Goal: Transaction & Acquisition: Purchase product/service

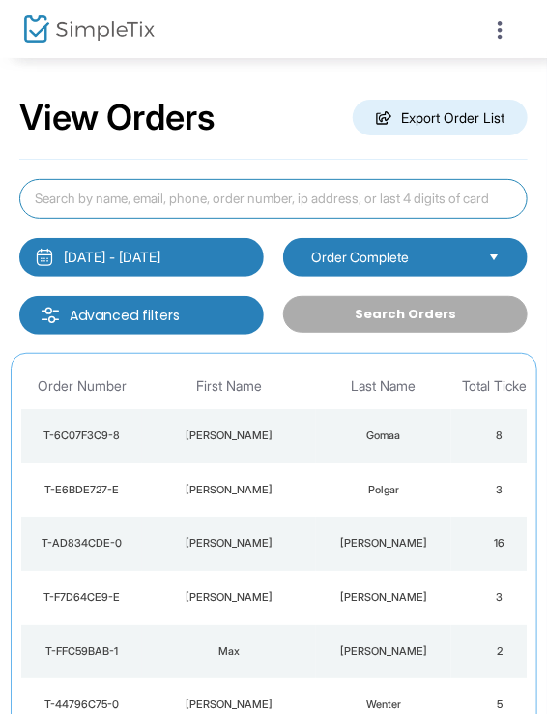
click at [300, 190] on input at bounding box center [273, 199] width 509 height 40
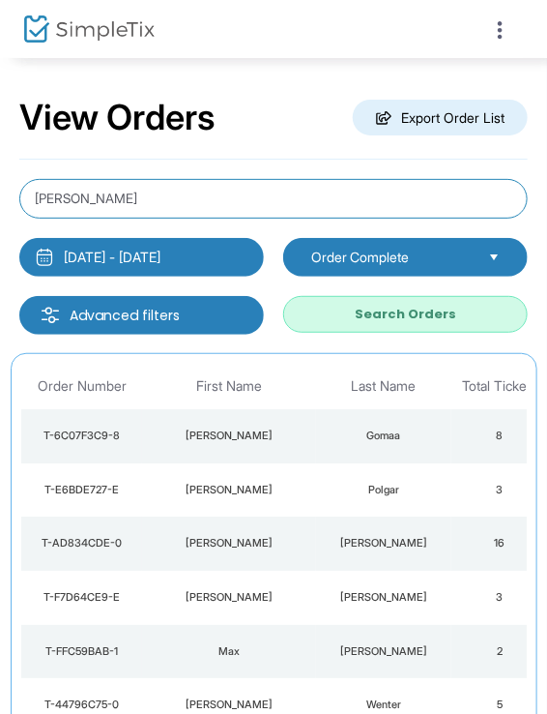
type input "[PERSON_NAME]"
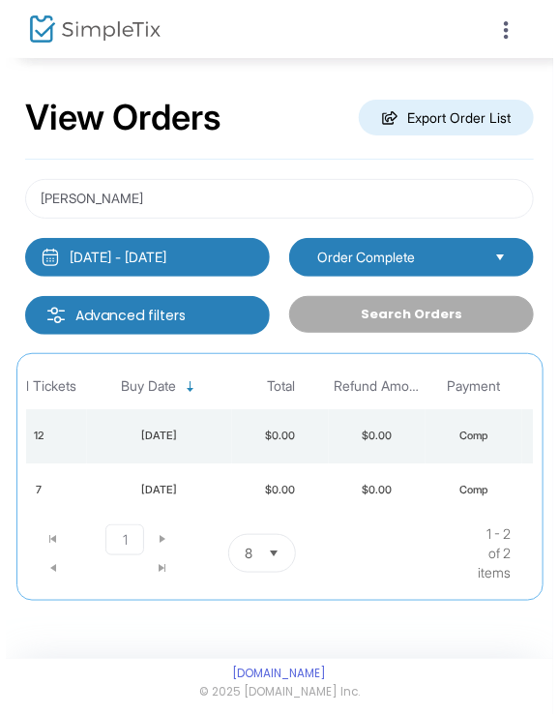
scroll to position [0, 552]
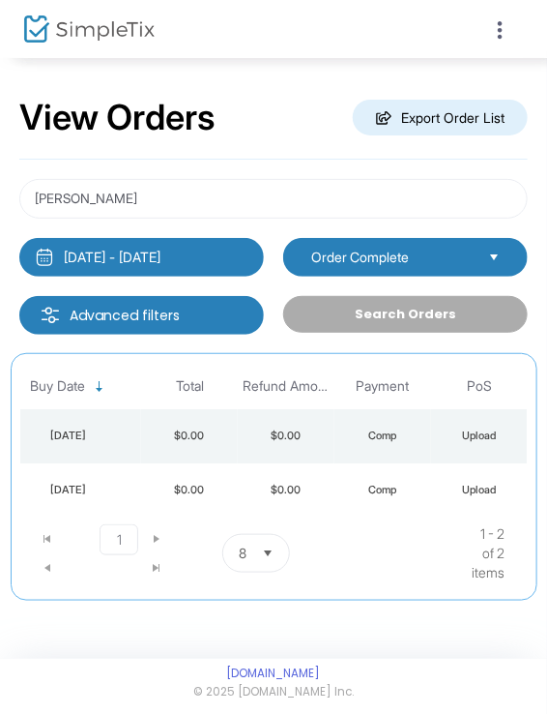
click at [513, 10] on div at bounding box center [398, 29] width 249 height 58
click at [507, 13] on div at bounding box center [398, 29] width 249 height 58
click at [501, 33] on icon at bounding box center [499, 30] width 17 height 24
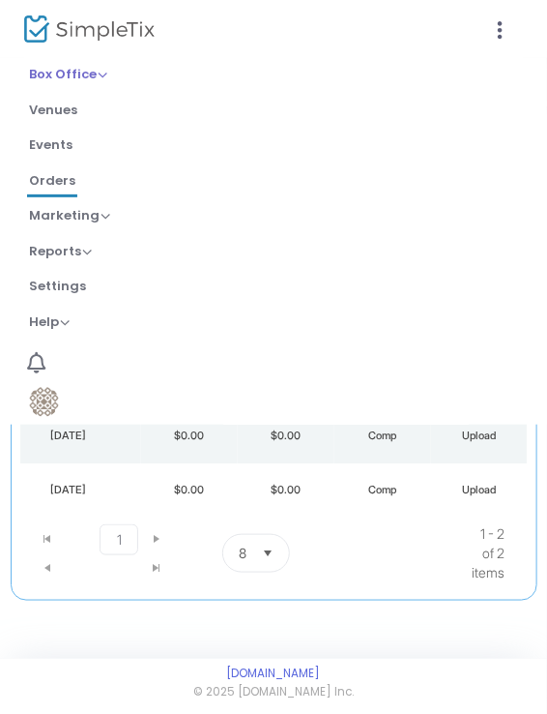
click at [107, 66] on link "Box Office Sell Tickets Bookings Sell Season Pass" at bounding box center [68, 76] width 82 height 32
click at [103, 67] on span "Box Office" at bounding box center [68, 74] width 78 height 18
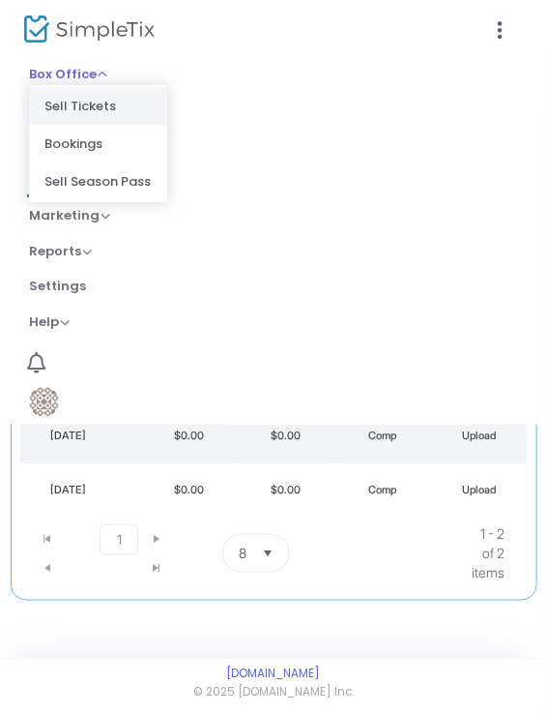
click at [102, 112] on li "Sell Tickets" at bounding box center [98, 106] width 138 height 38
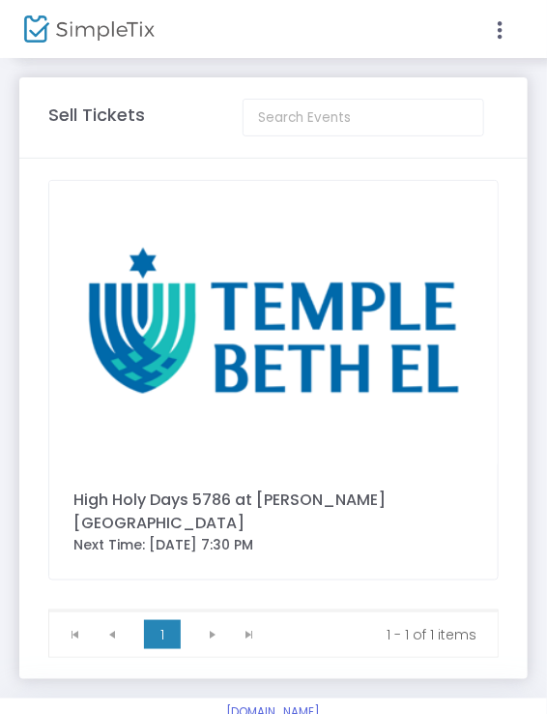
click at [294, 299] on img at bounding box center [273, 322] width 449 height 283
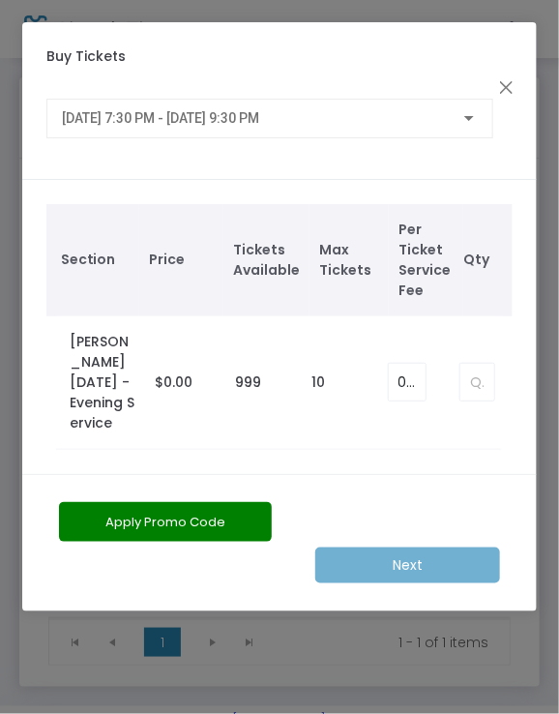
click at [352, 137] on div "[DATE] 7:30 PM - [DATE] 9:30 PM" at bounding box center [269, 119] width 447 height 40
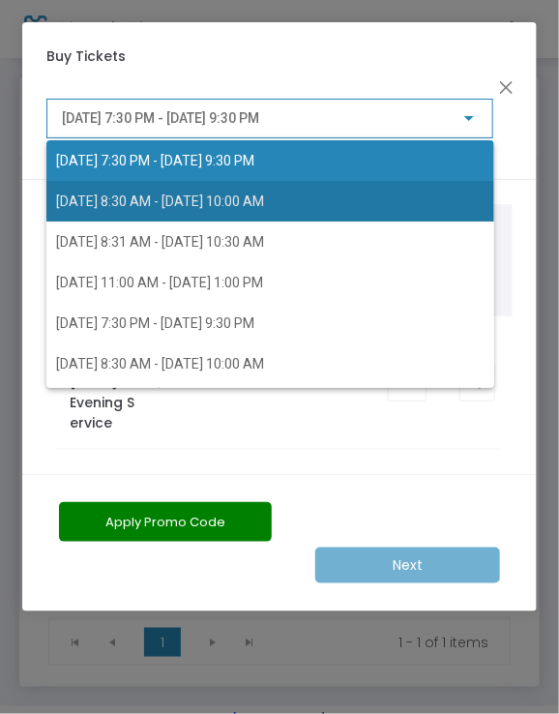
click at [264, 193] on span "[DATE] 8:30 AM - [DATE] 10:00 AM" at bounding box center [160, 200] width 208 height 15
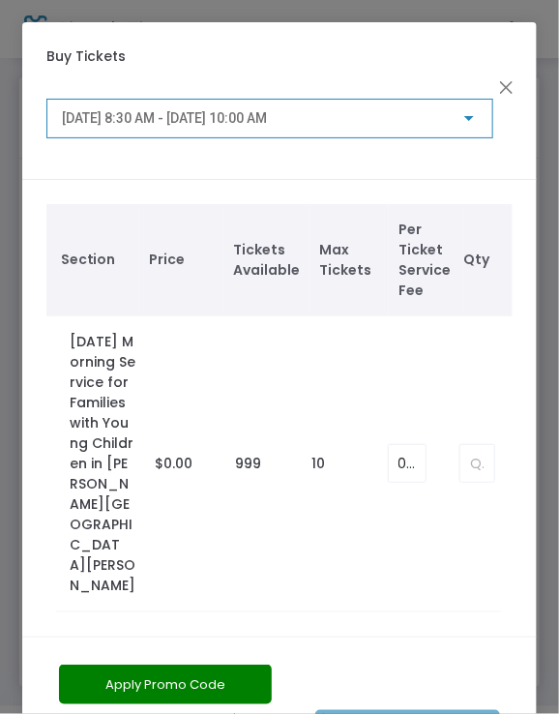
click at [374, 109] on div "[DATE] 8:30 AM - [DATE] 10:00 AM" at bounding box center [270, 114] width 416 height 36
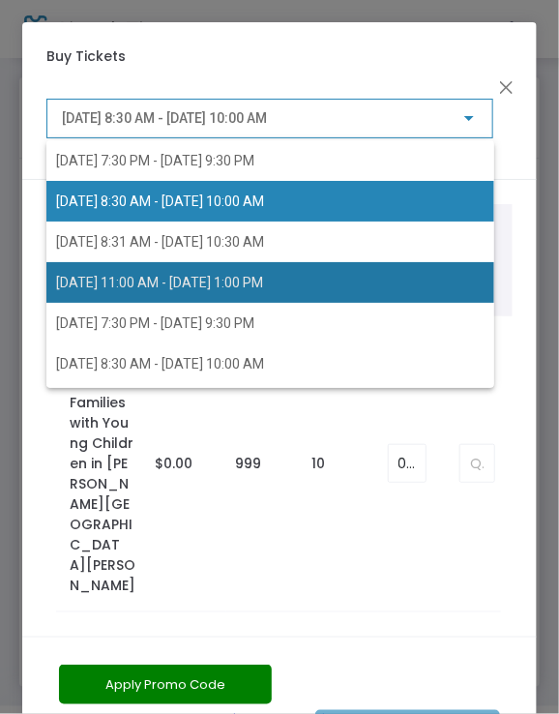
click at [340, 271] on span "[DATE] 11:00 AM - [DATE] 1:00 PM" at bounding box center [270, 282] width 428 height 41
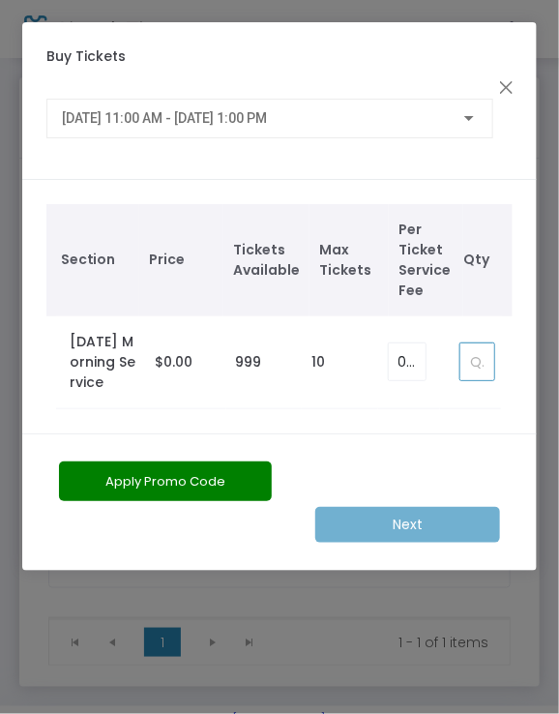
click at [466, 373] on input at bounding box center [476, 361] width 33 height 37
type input "3"
click at [267, 119] on span "[DATE] 11:00 AM - [DATE] 1:00 PM" at bounding box center [164, 117] width 205 height 15
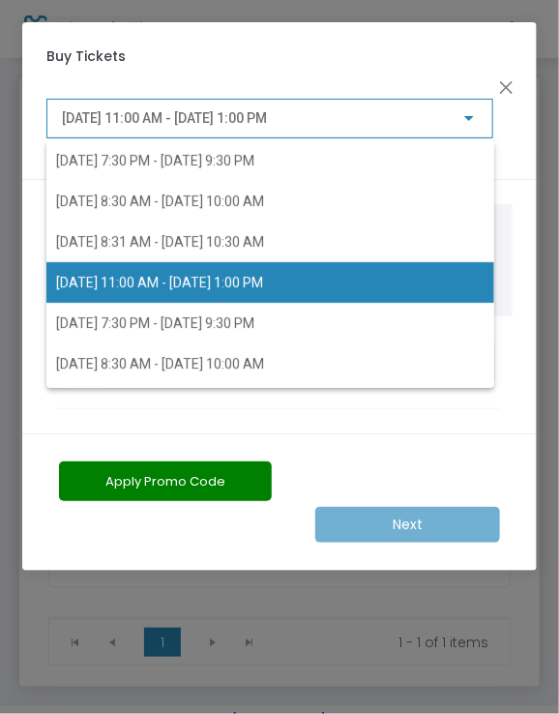
scroll to position [8, 0]
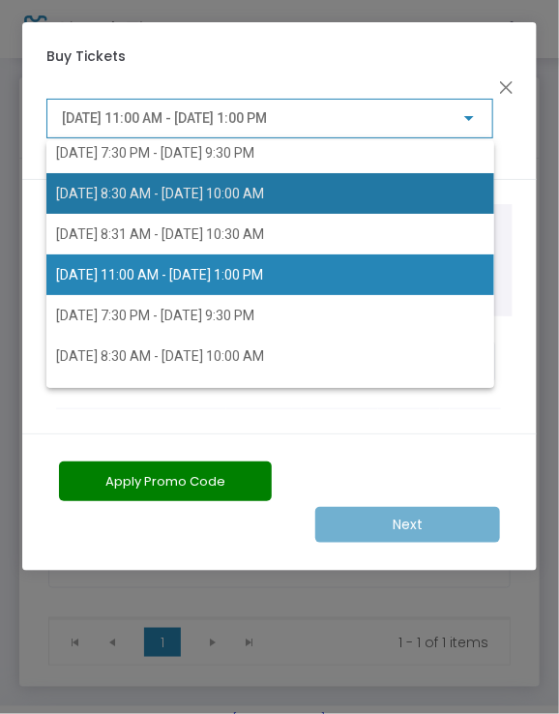
click at [264, 192] on span "[DATE] 8:30 AM - [DATE] 10:00 AM" at bounding box center [160, 193] width 208 height 15
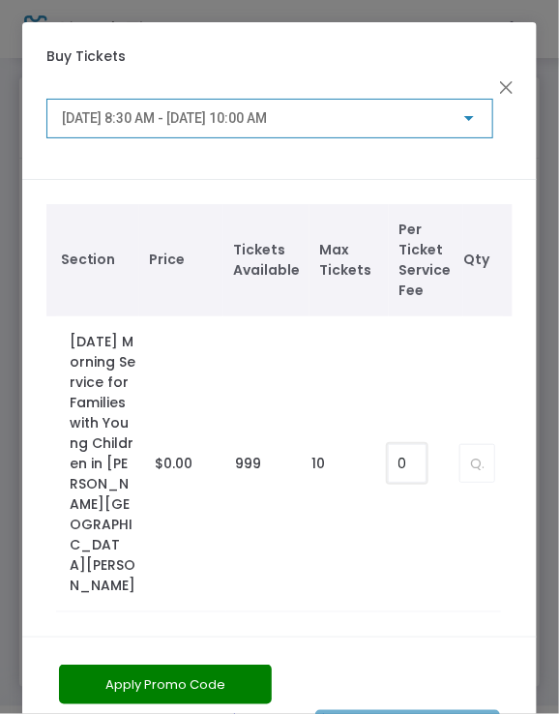
click at [399, 445] on input "0" at bounding box center [407, 463] width 37 height 37
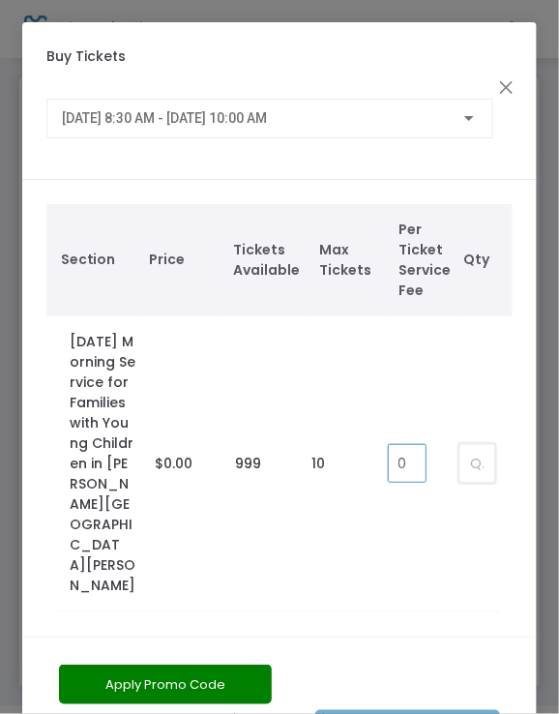
type input "0.00"
click at [487, 445] on input at bounding box center [476, 463] width 33 height 37
type input "3"
click at [451, 128] on div "[DATE] 8:30 AM - [DATE] 10:00 AM" at bounding box center [270, 114] width 416 height 36
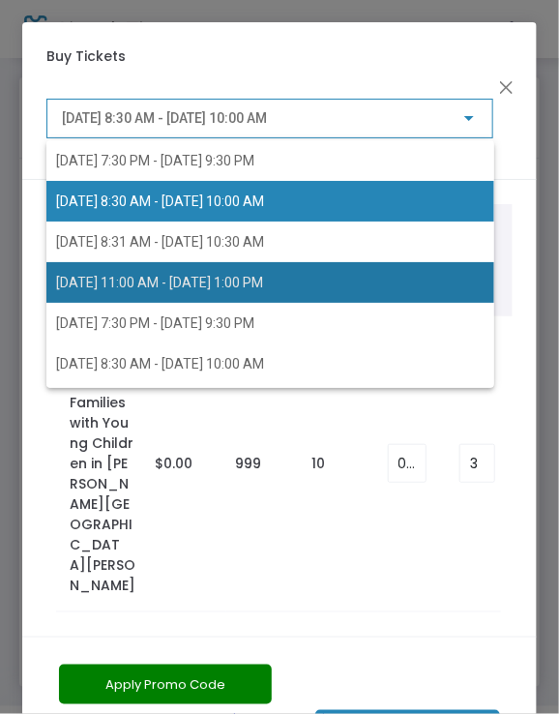
click at [387, 270] on span "[DATE] 11:00 AM - [DATE] 1:00 PM" at bounding box center [270, 282] width 428 height 41
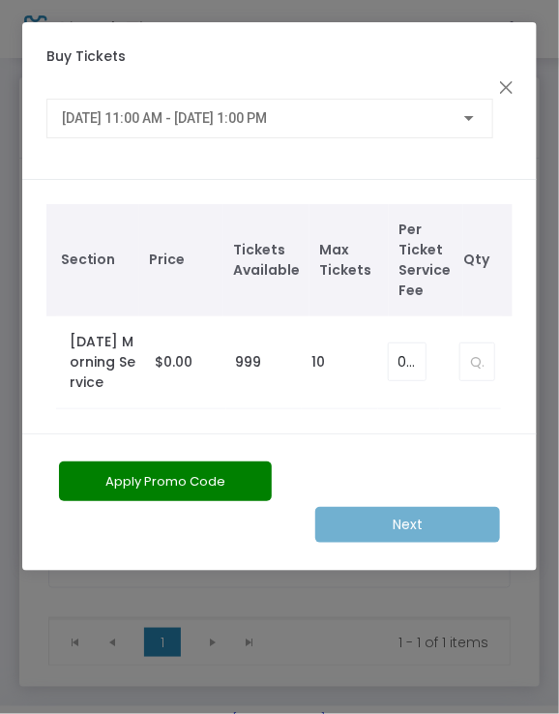
drag, startPoint x: 478, startPoint y: 371, endPoint x: 490, endPoint y: 392, distance: 23.9
click at [490, 392] on td at bounding box center [470, 362] width 61 height 93
click at [486, 376] on input at bounding box center [476, 361] width 33 height 37
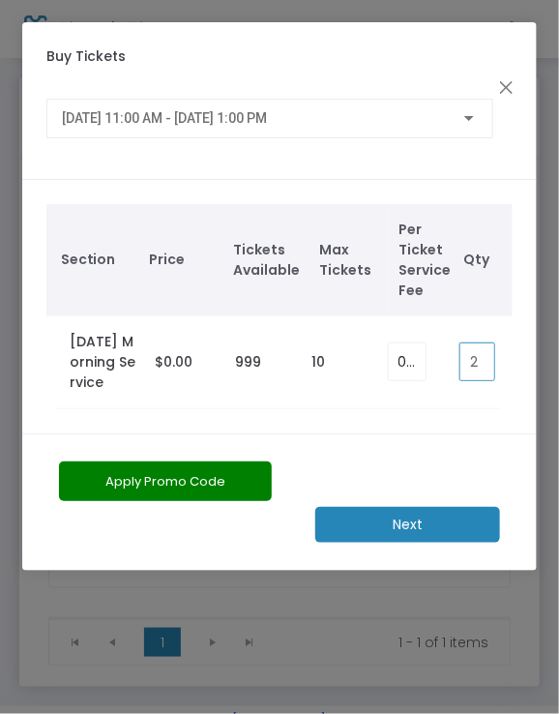
type input "2"
click at [238, 114] on span "[DATE] 11:00 AM - [DATE] 1:00 PM" at bounding box center [164, 117] width 205 height 15
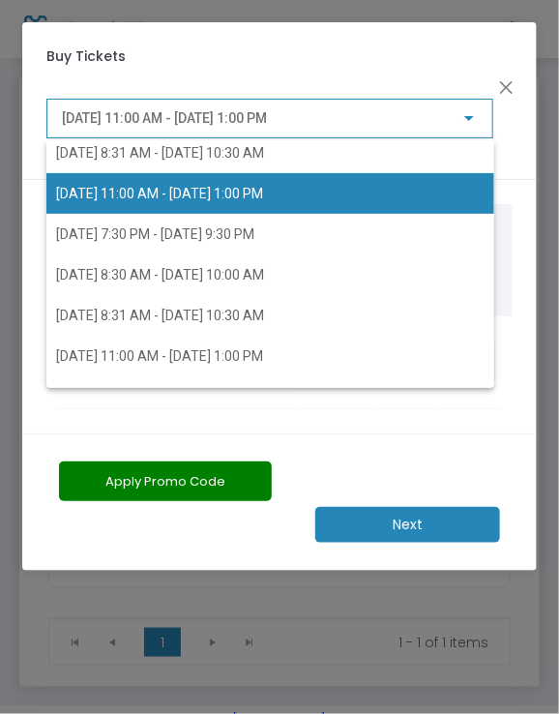
scroll to position [93, 0]
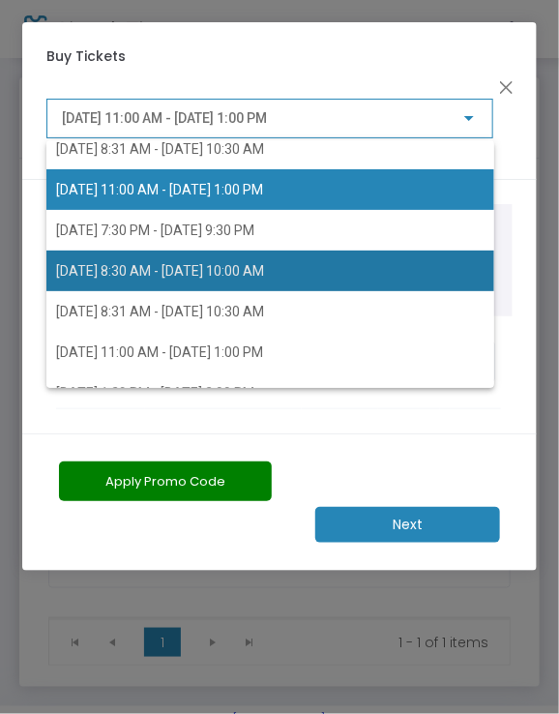
click at [298, 283] on span "[DATE] 8:30 AM - [DATE] 10:00 AM" at bounding box center [270, 270] width 428 height 41
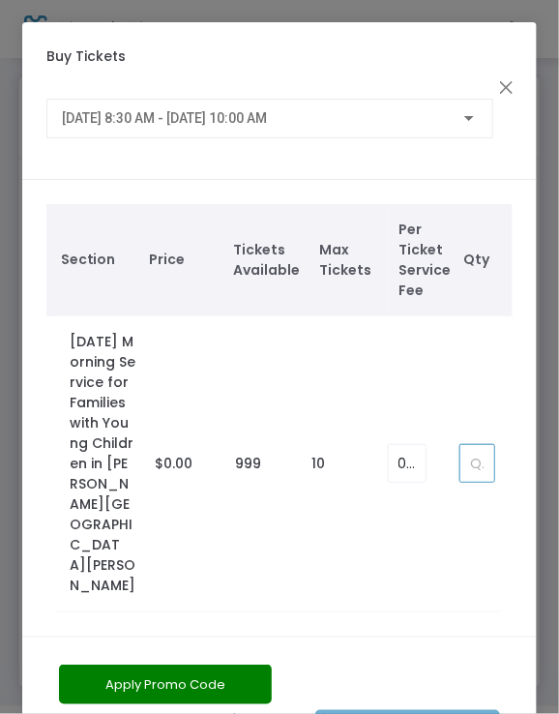
click at [473, 445] on input at bounding box center [476, 463] width 33 height 37
type input "4"
click at [426, 126] on div "[DATE] 8:30 AM - [DATE] 10:00 AM" at bounding box center [261, 118] width 398 height 15
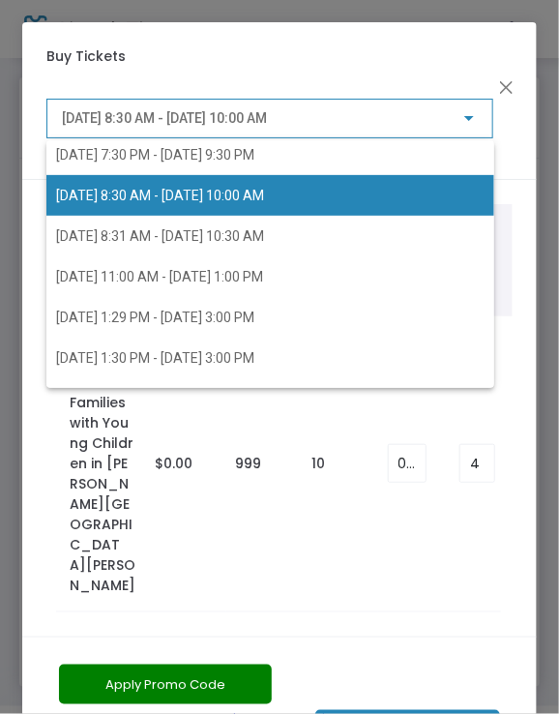
scroll to position [170, 0]
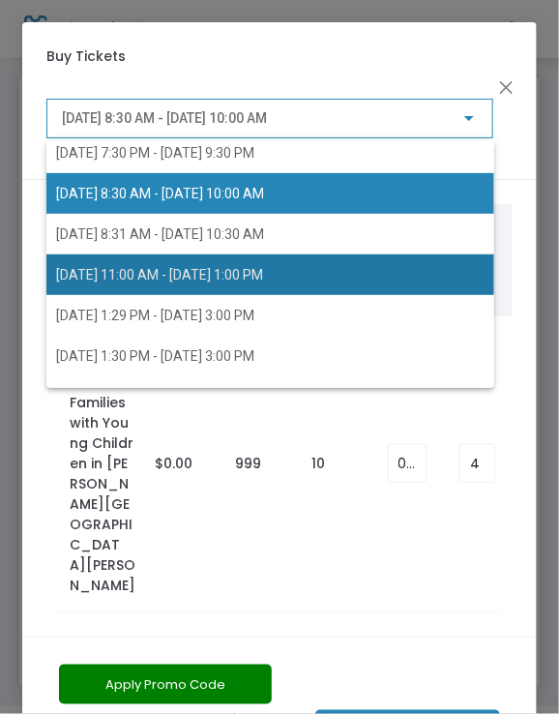
click at [350, 274] on span "[DATE] 11:00 AM - [DATE] 1:00 PM" at bounding box center [270, 274] width 428 height 41
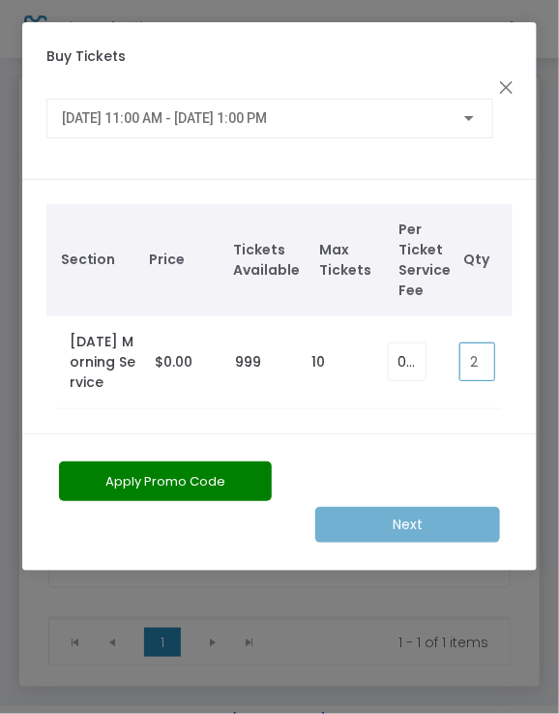
click at [482, 363] on input "2" at bounding box center [476, 361] width 33 height 37
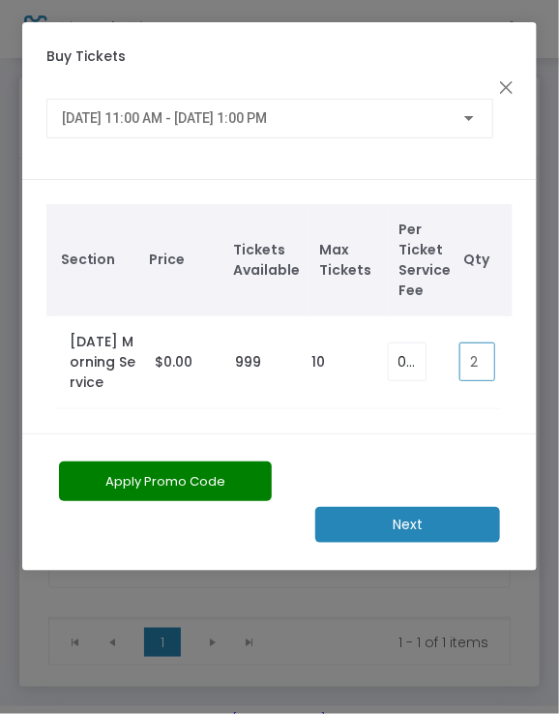
type input "2"
click at [371, 550] on div "Apply Promo Code Next" at bounding box center [279, 501] width 514 height 137
click at [388, 500] on div "Apply Promo Code" at bounding box center [240, 484] width 383 height 46
click at [385, 530] on m-button "Next" at bounding box center [407, 525] width 185 height 36
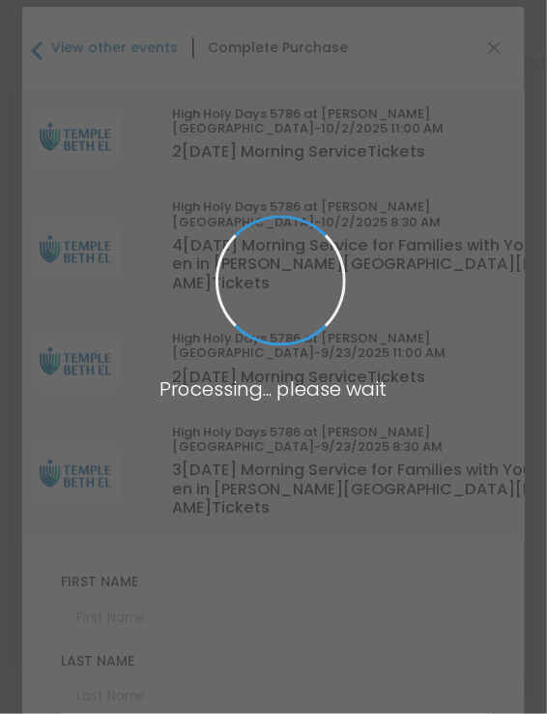
type input "[US_STATE]"
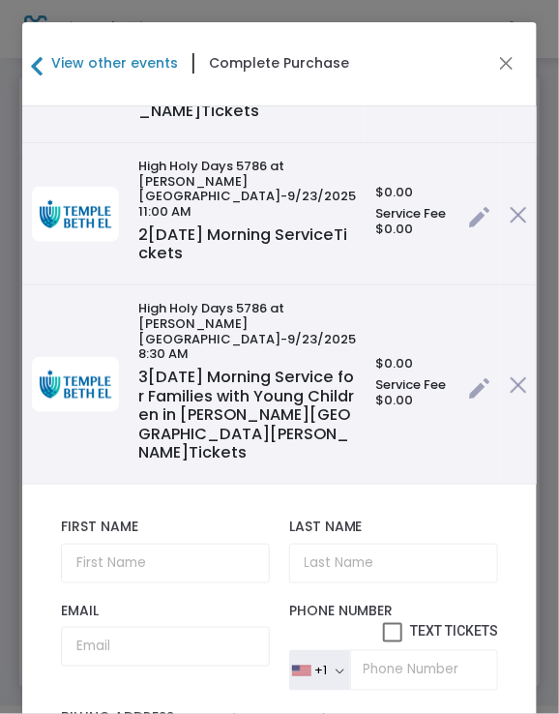
scroll to position [306, 0]
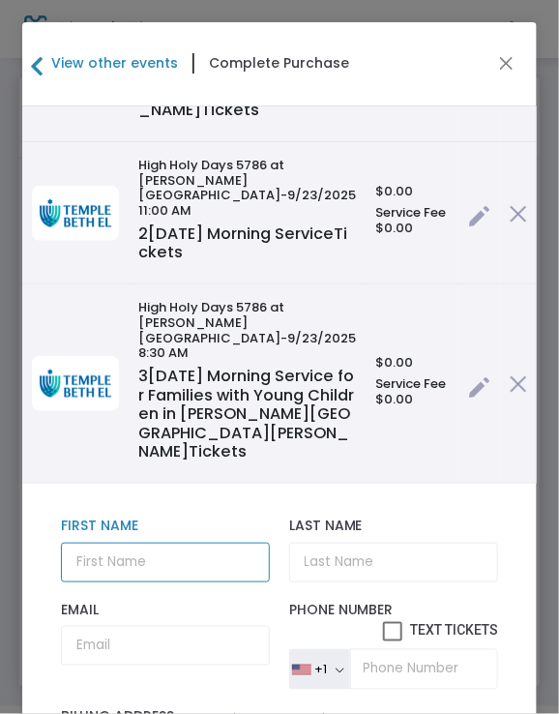
click at [106, 542] on input "text" at bounding box center [165, 562] width 209 height 40
type input "[PERSON_NAME]"
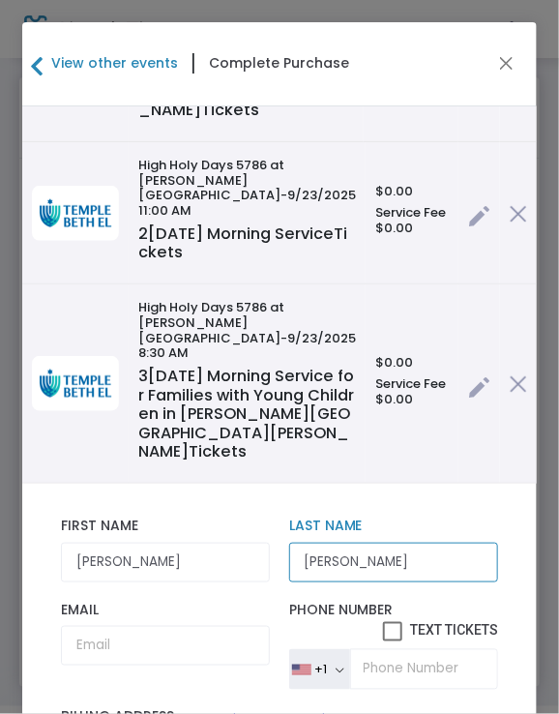
type input "[PERSON_NAME]"
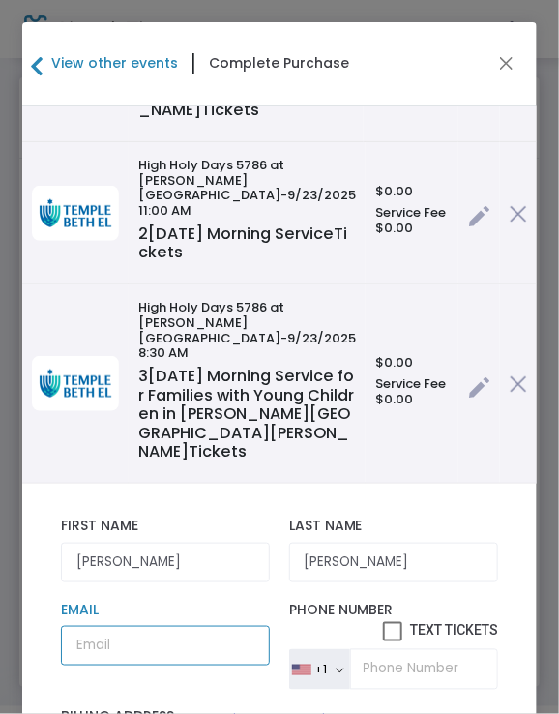
click at [81, 626] on input "Email" at bounding box center [165, 646] width 209 height 40
paste input "[EMAIL_ADDRESS][DOMAIN_NAME]"
type input "[EMAIL_ADDRESS][DOMAIN_NAME]"
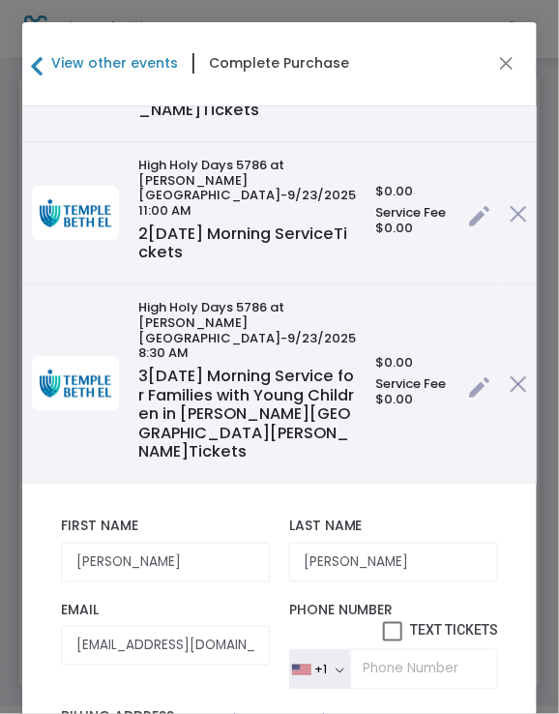
click at [383, 622] on span at bounding box center [392, 631] width 19 height 19
click at [392, 641] on input "Text Tickets" at bounding box center [392, 641] width 1 height 1
checkbox input "true"
click at [375, 649] on input "tel" at bounding box center [424, 669] width 148 height 41
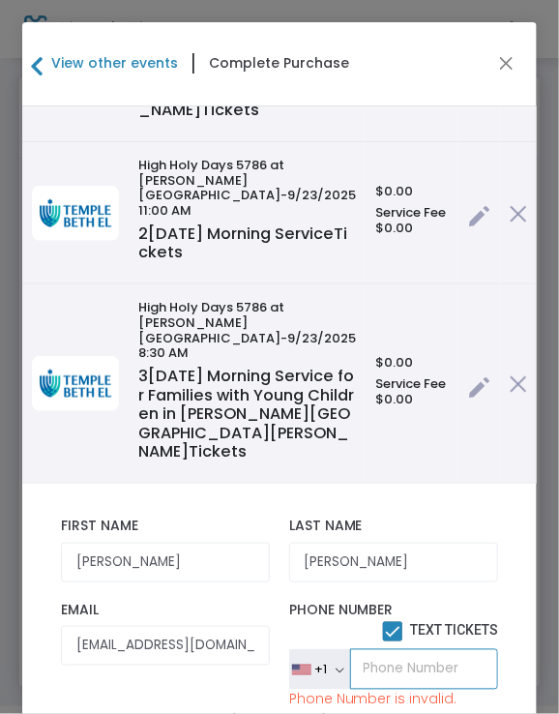
paste input "[PHONE_NUMBER]"
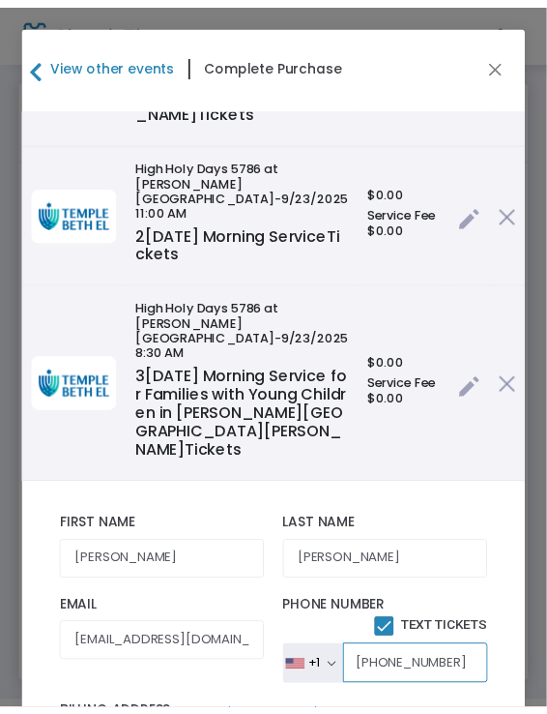
scroll to position [181, 0]
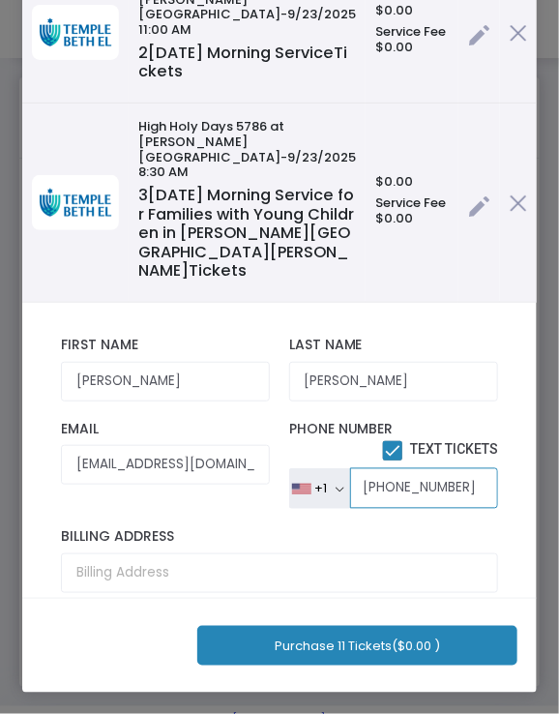
type input "[PHONE_NUMBER]"
click at [352, 654] on button "Purchase 11 Tickets ($0.00 )" at bounding box center [357, 646] width 320 height 40
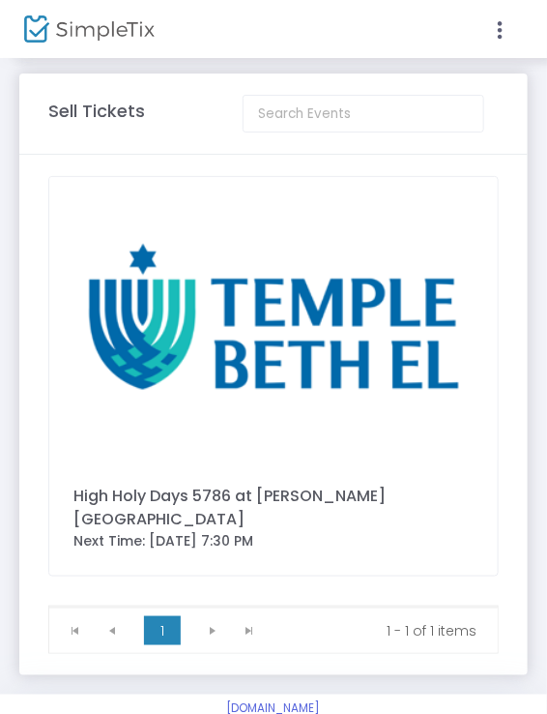
scroll to position [0, 0]
